Goal: Transaction & Acquisition: Purchase product/service

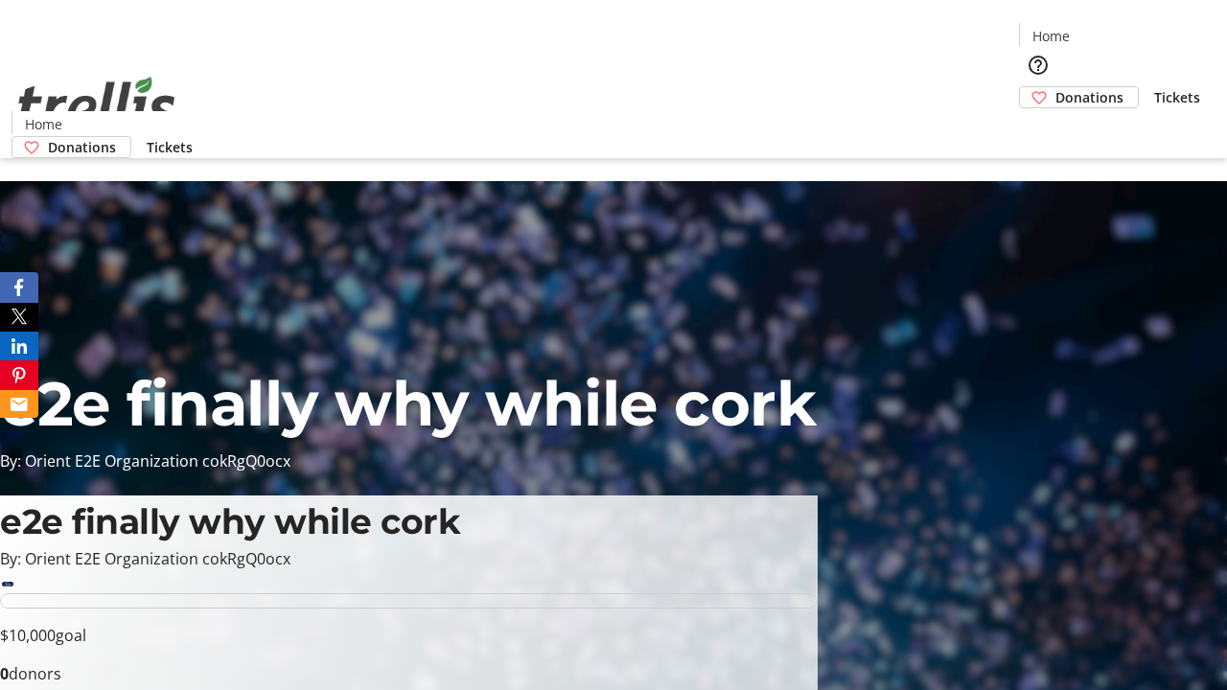
click at [1055, 87] on span "Donations" at bounding box center [1089, 97] width 68 height 20
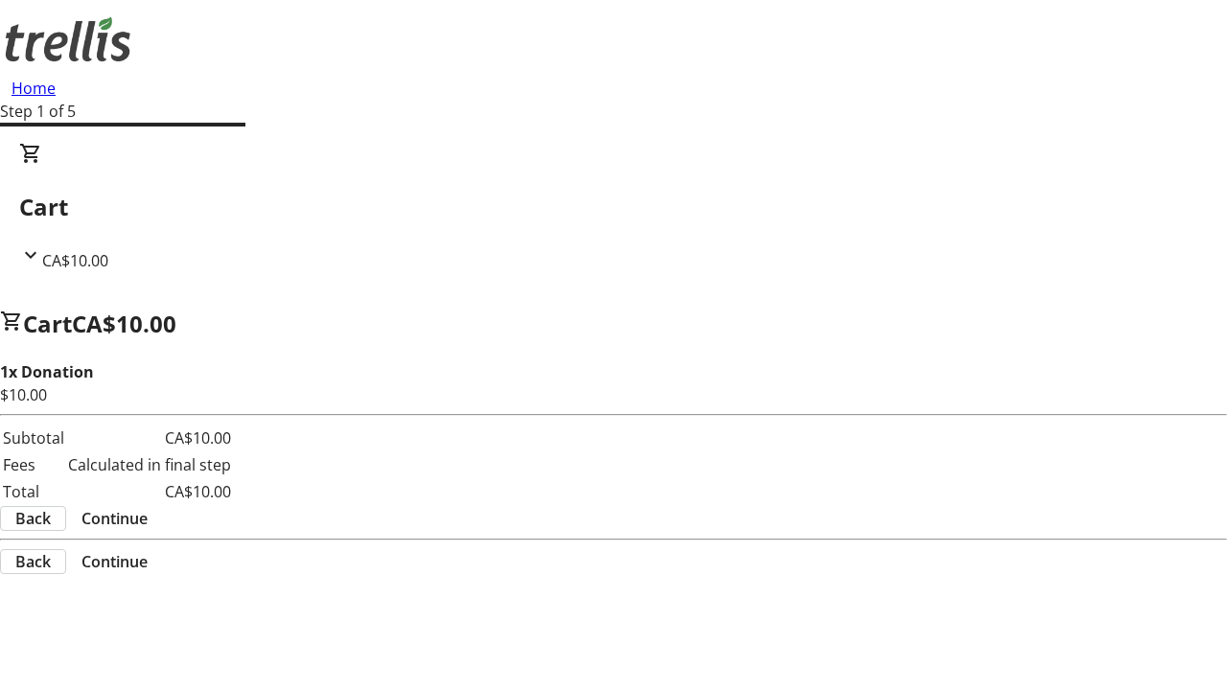
select select "CA"
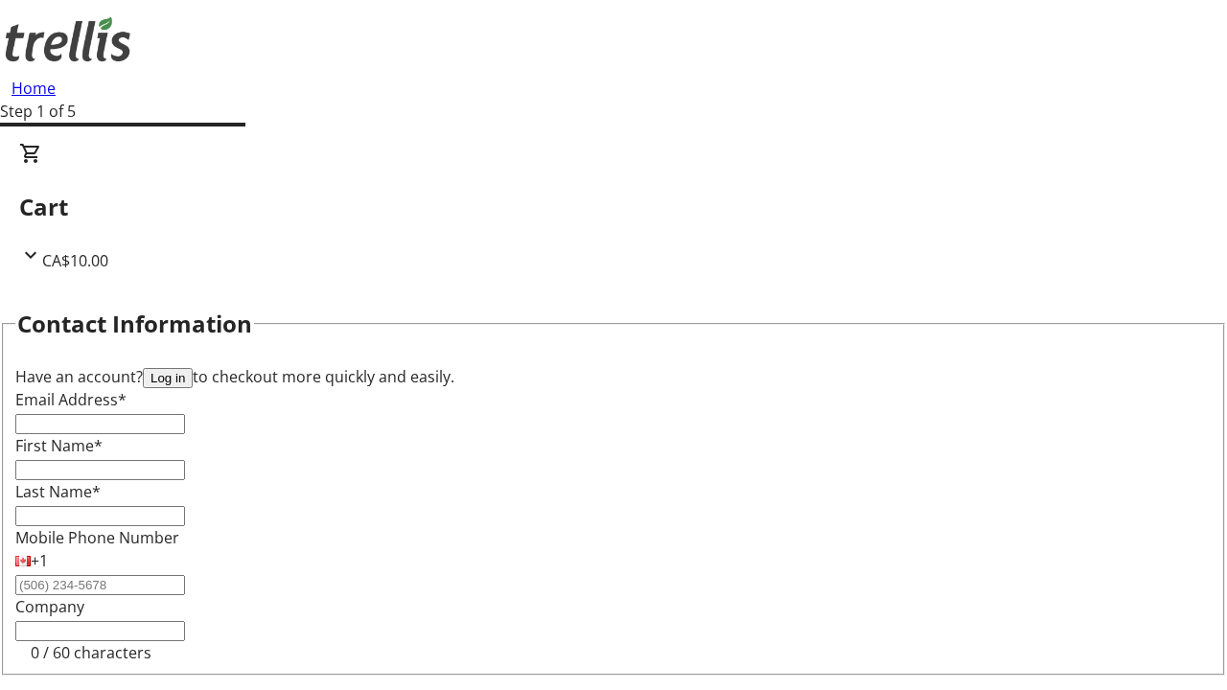
click at [193, 368] on button "Log in" at bounding box center [168, 378] width 50 height 20
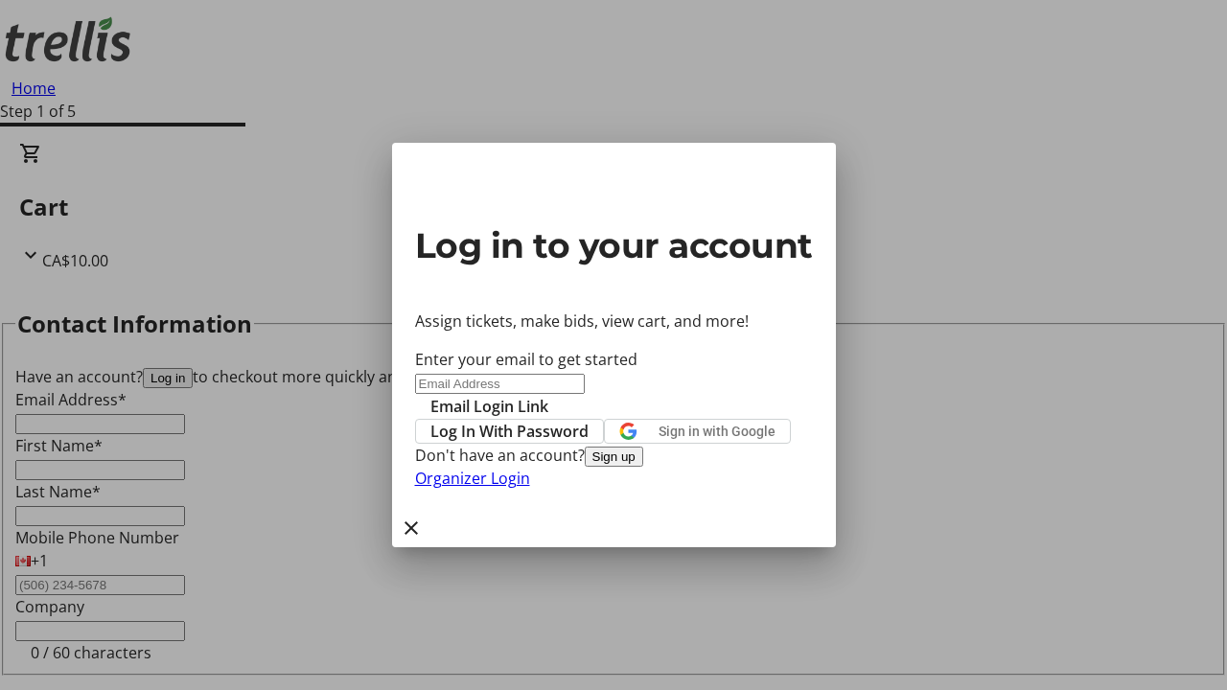
click at [643, 467] on button "Sign up" at bounding box center [614, 457] width 58 height 20
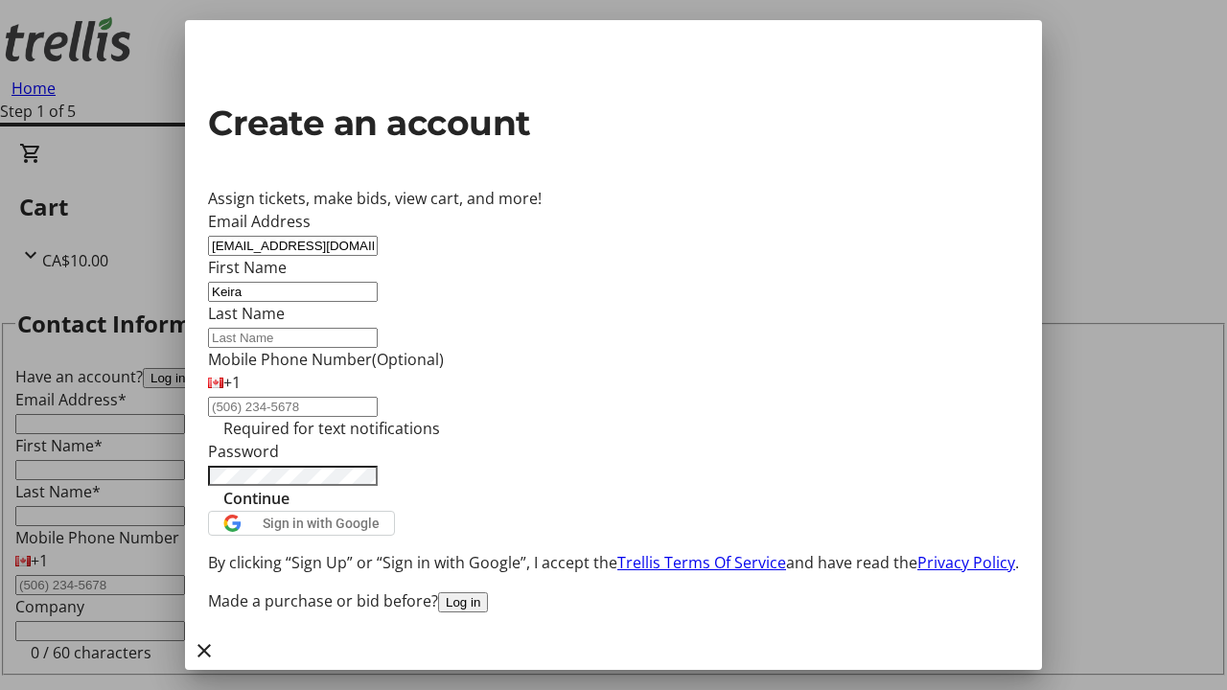
type input "Keira"
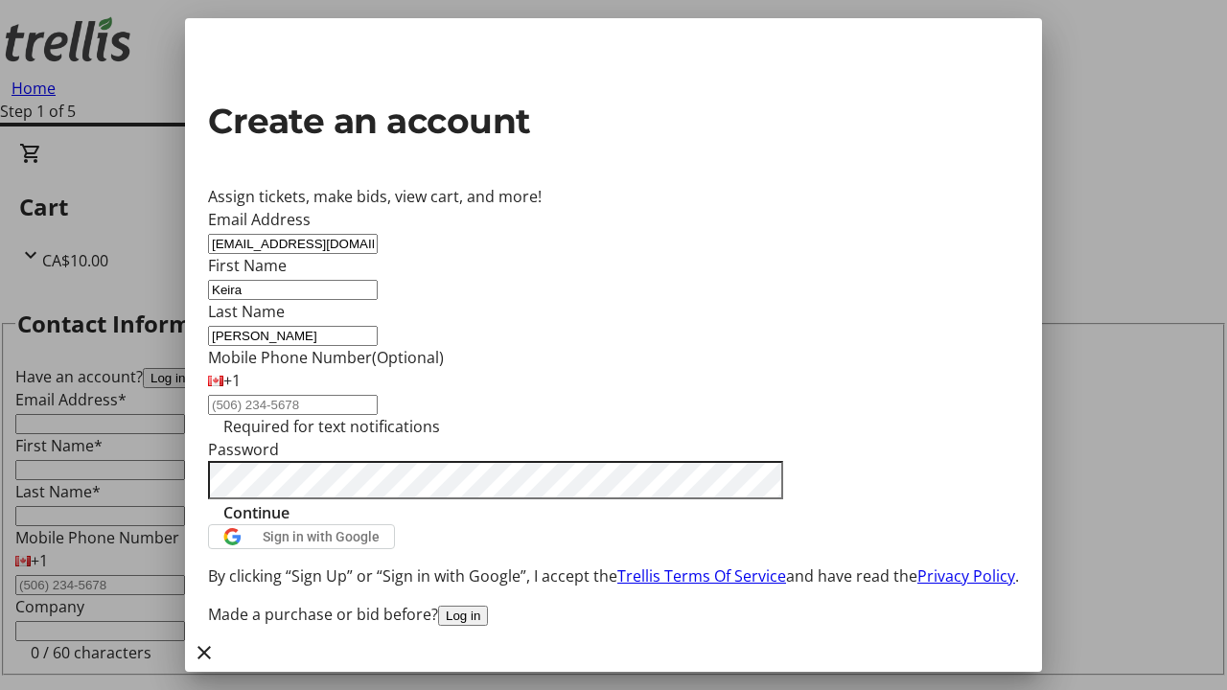
type input "[PERSON_NAME]"
click at [289, 524] on span "Continue" at bounding box center [256, 512] width 66 height 23
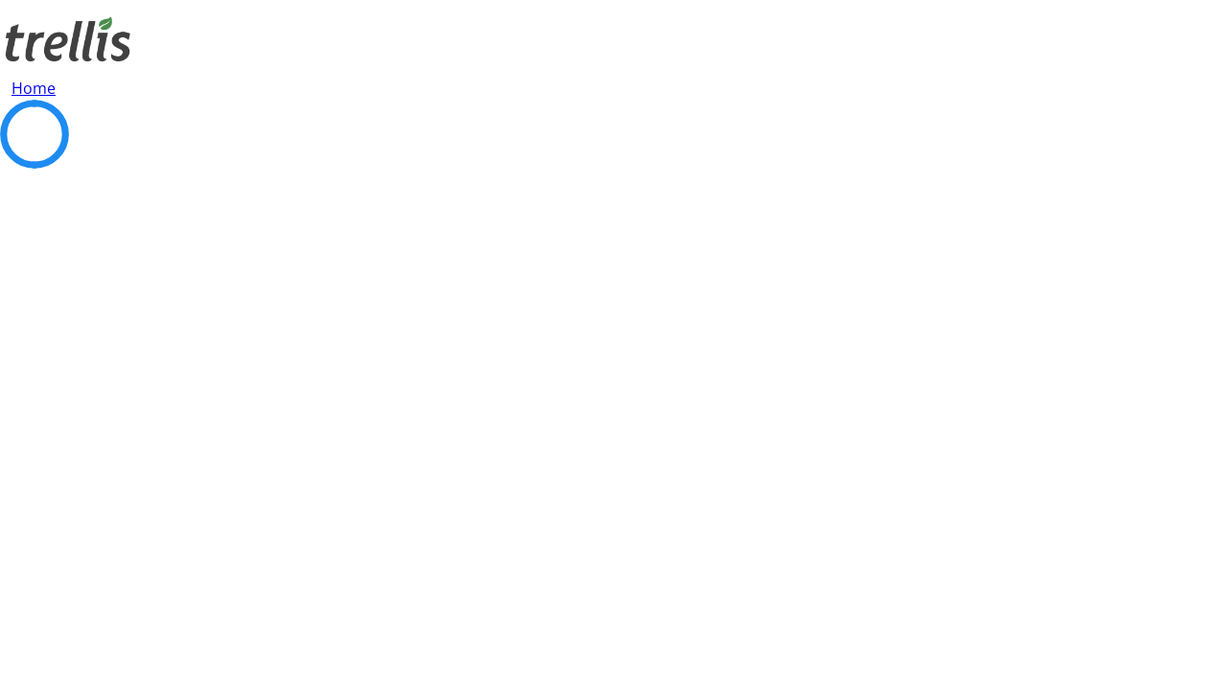
select select "CA"
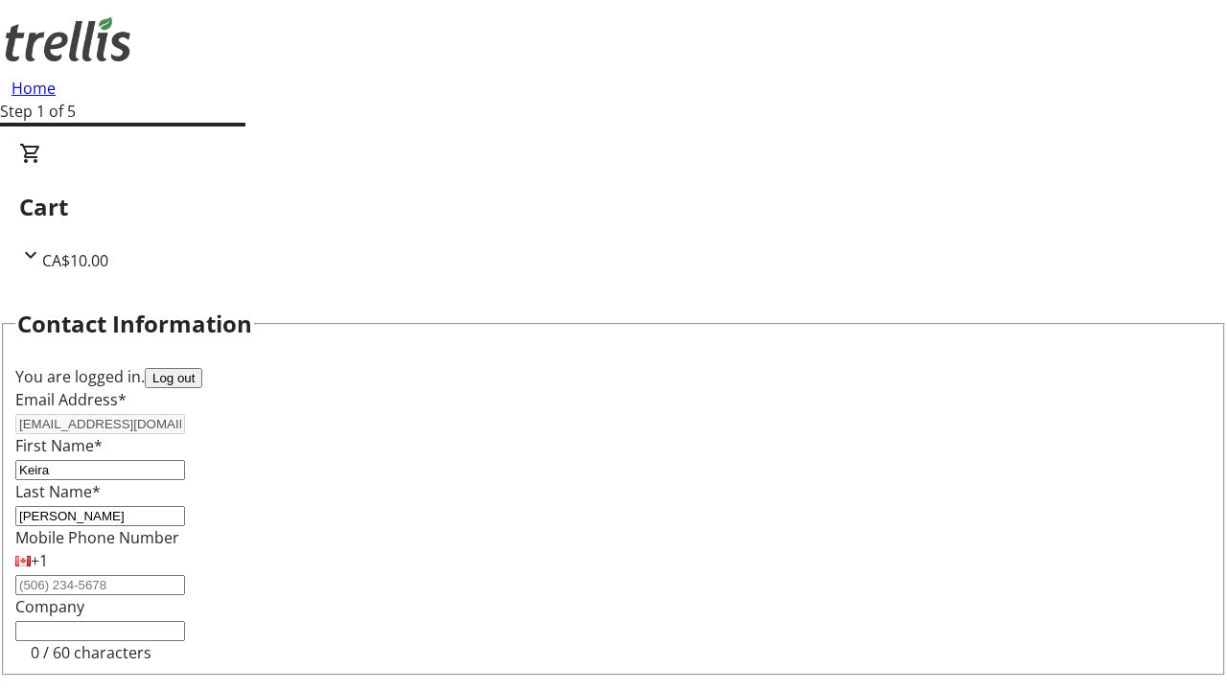
type input "[STREET_ADDRESS][PERSON_NAME]"
type input "Kelowna"
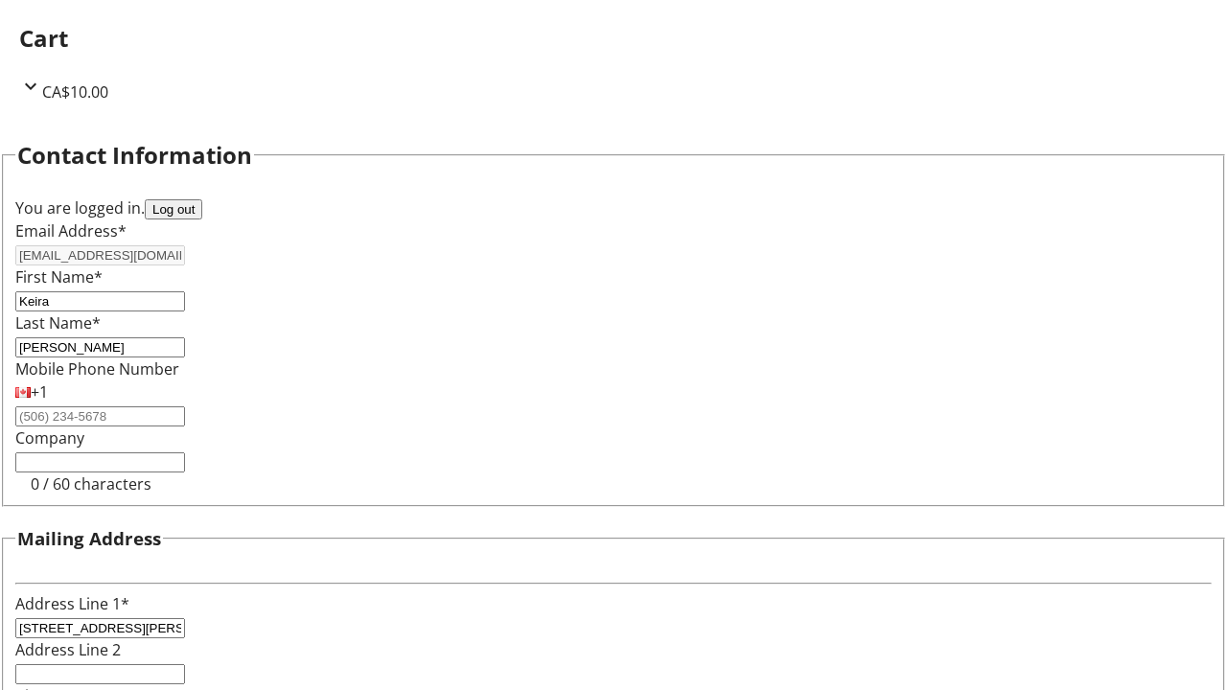
select select "CA"
